Goal: Information Seeking & Learning: Learn about a topic

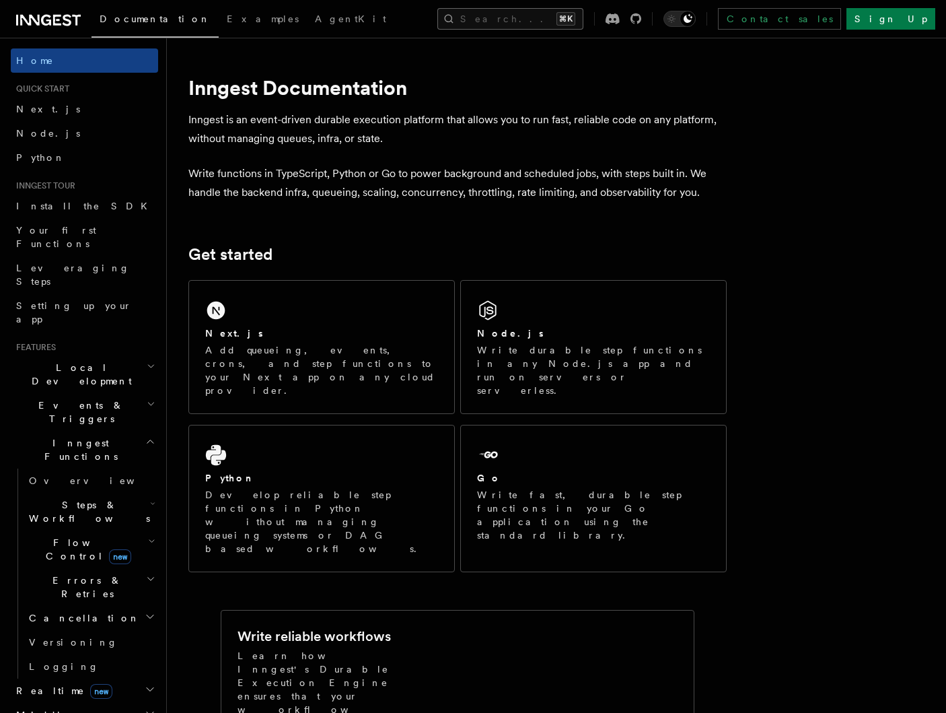
click at [484, 24] on button "Search... ⌘K" at bounding box center [511, 19] width 146 height 22
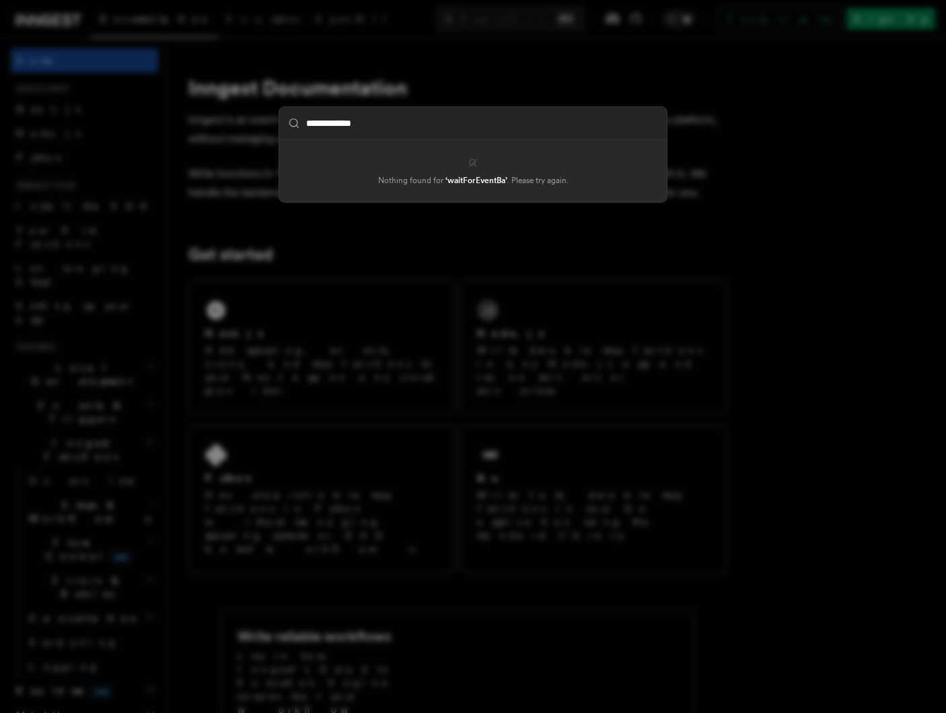
type input "**********"
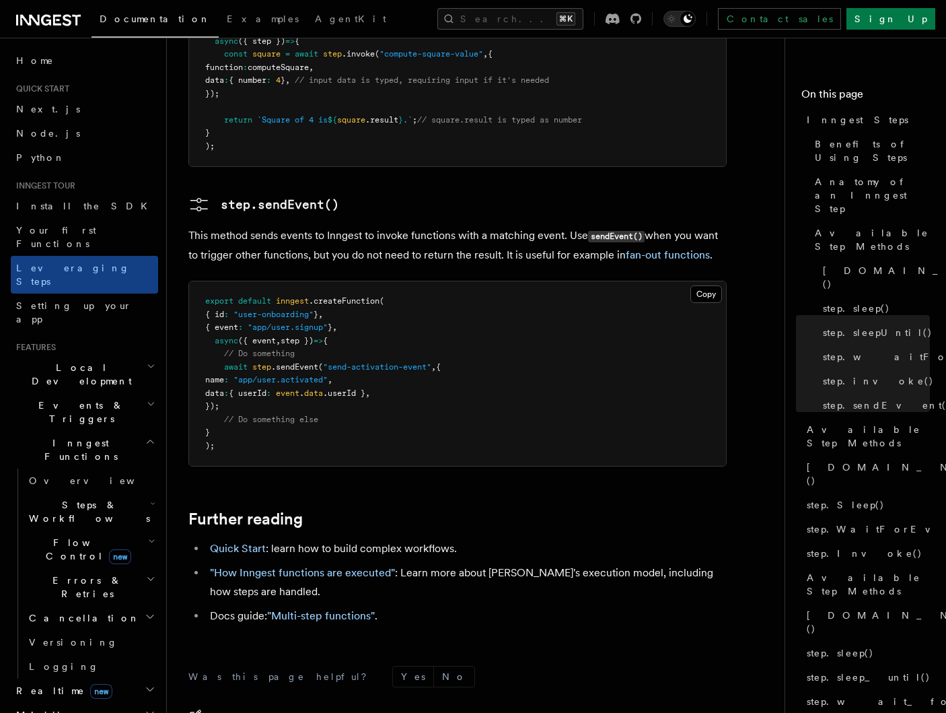
scroll to position [2762, 0]
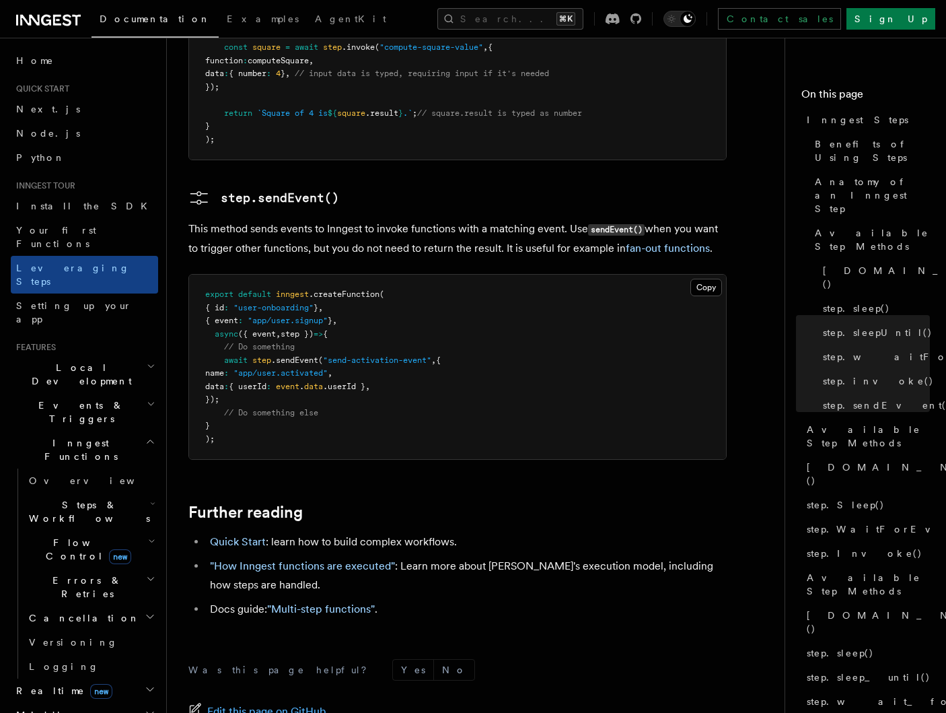
click at [129, 493] on h2 "Steps & Workflows" at bounding box center [91, 512] width 135 height 38
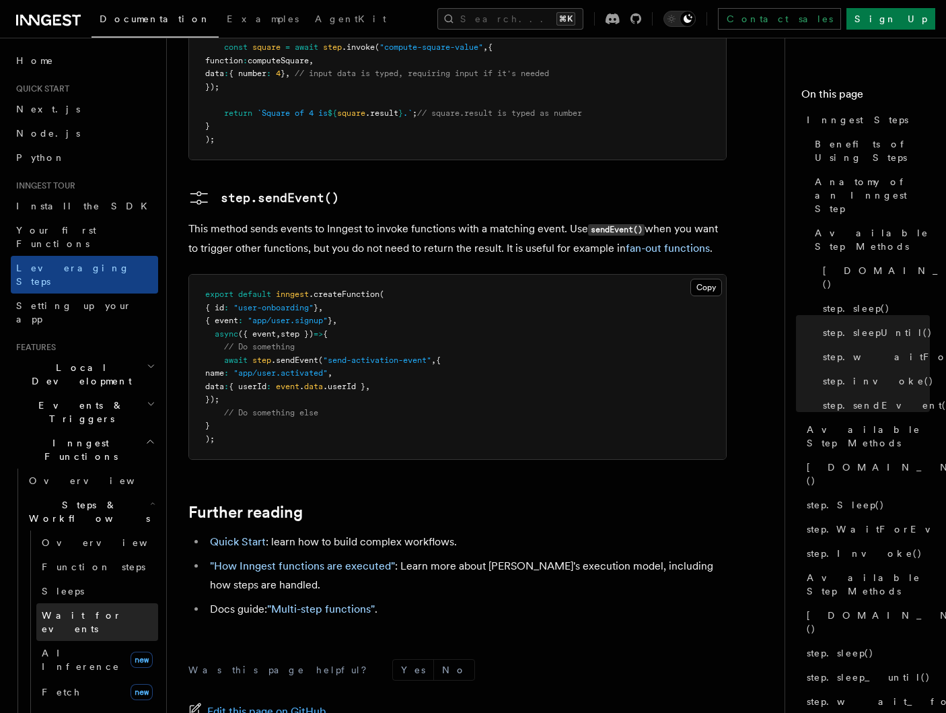
click at [125, 603] on link "Wait for events" at bounding box center [97, 622] width 122 height 38
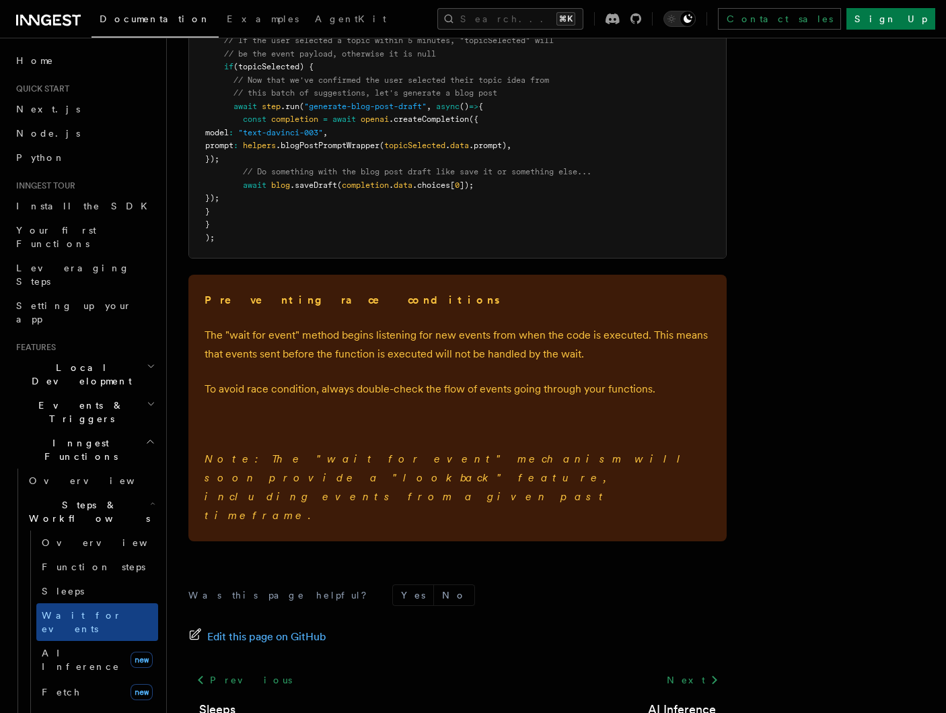
scroll to position [1922, 0]
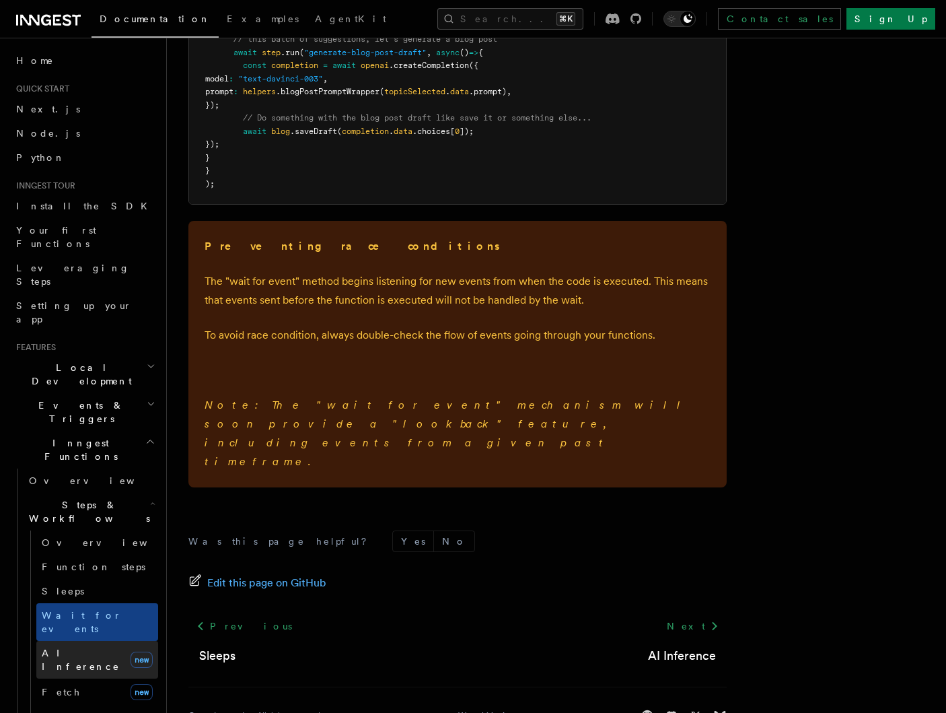
click at [97, 641] on link "AI Inference new" at bounding box center [97, 660] width 122 height 38
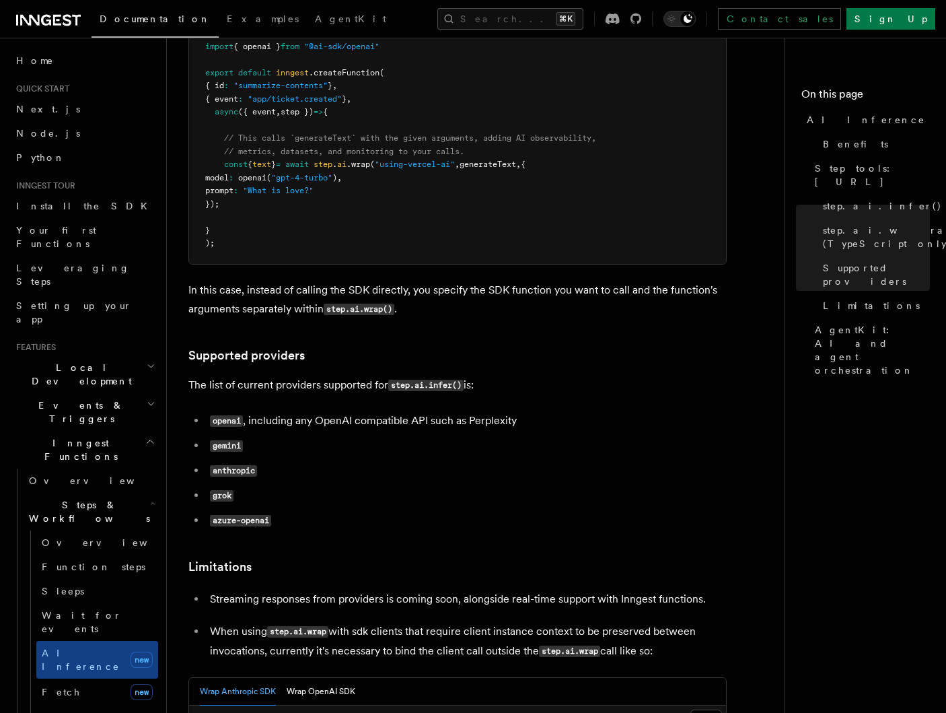
scroll to position [1492, 0]
click at [92, 678] on link "Fetch new" at bounding box center [97, 691] width 122 height 27
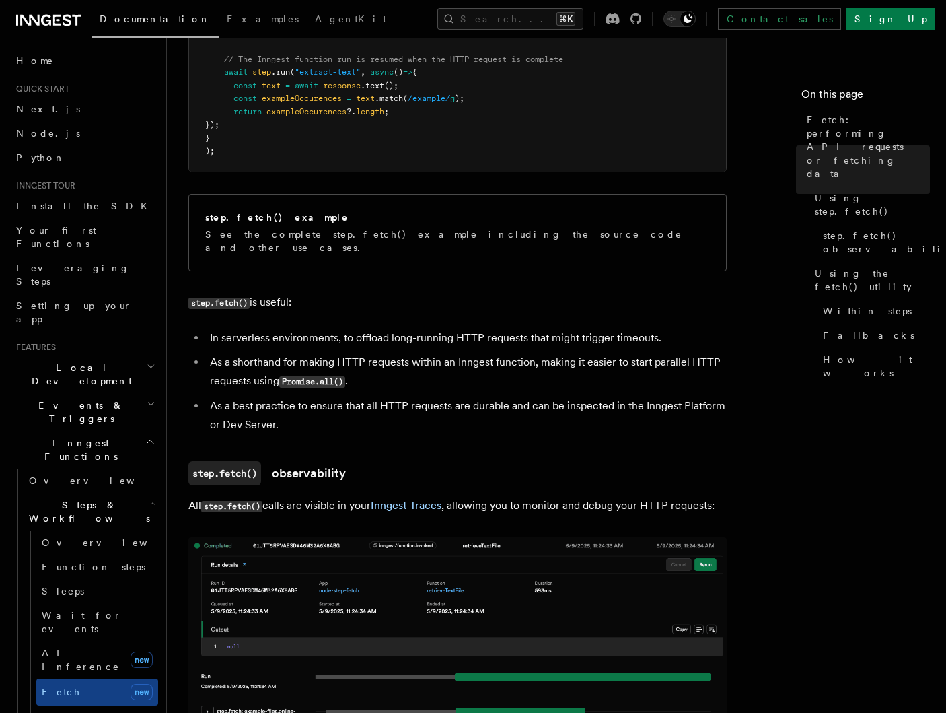
scroll to position [724, 0]
